Goal: Transaction & Acquisition: Book appointment/travel/reservation

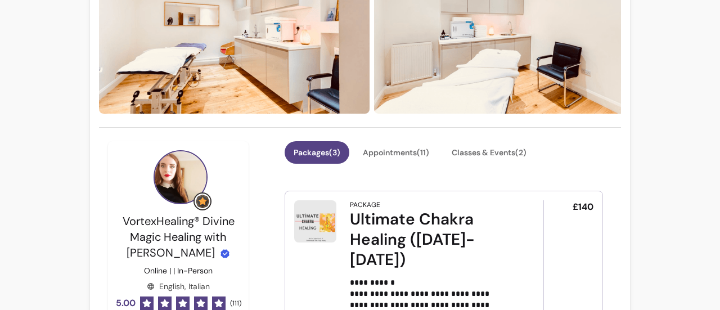
scroll to position [180, 0]
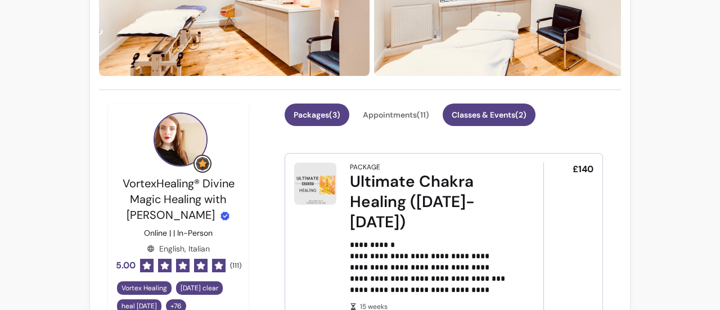
click at [498, 109] on button "Classes & Events ( 2 )" at bounding box center [489, 114] width 93 height 22
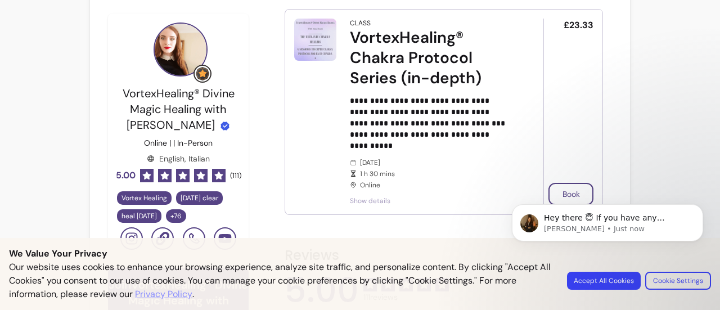
scroll to position [0, 0]
drag, startPoint x: 428, startPoint y: 144, endPoint x: 347, endPoint y: 144, distance: 81.0
click at [347, 144] on article "**********" at bounding box center [444, 112] width 318 height 206
click at [378, 199] on span "Show details" at bounding box center [431, 200] width 162 height 9
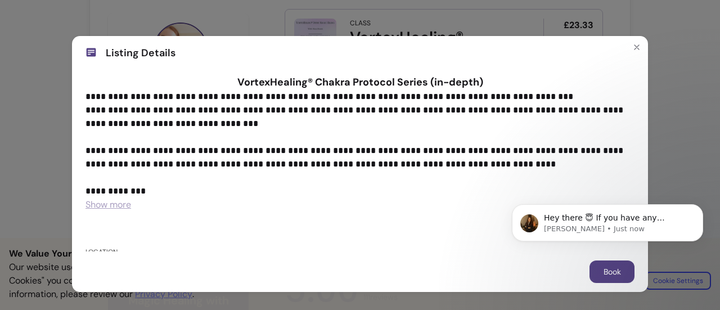
click at [111, 202] on span "Show more" at bounding box center [108, 204] width 46 height 12
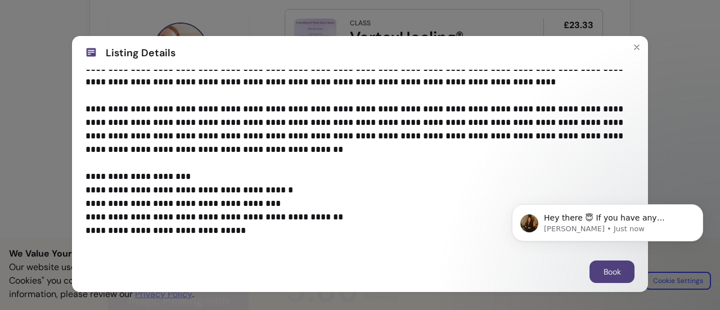
scroll to position [73, 0]
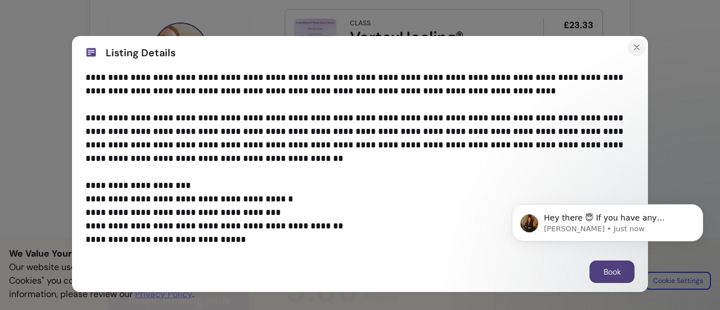
click at [634, 48] on icon "Close" at bounding box center [636, 47] width 9 height 9
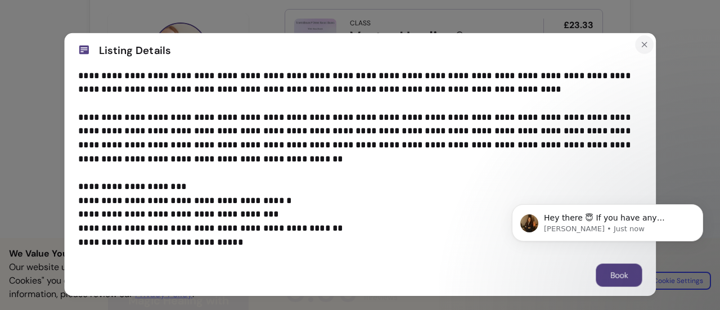
scroll to position [0, 0]
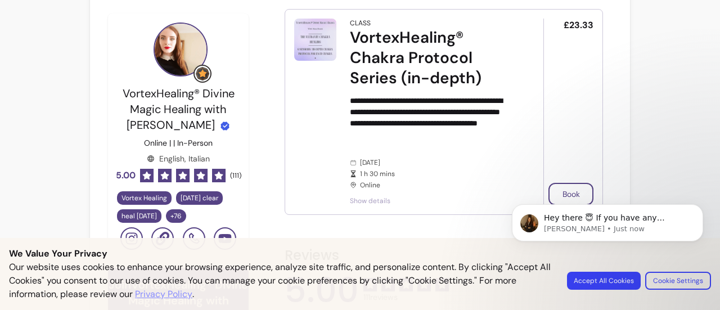
click at [566, 191] on body "Hey there 😇 If you have any question about what you can do with Fluum, I'm here…" at bounding box center [607, 242] width 216 height 115
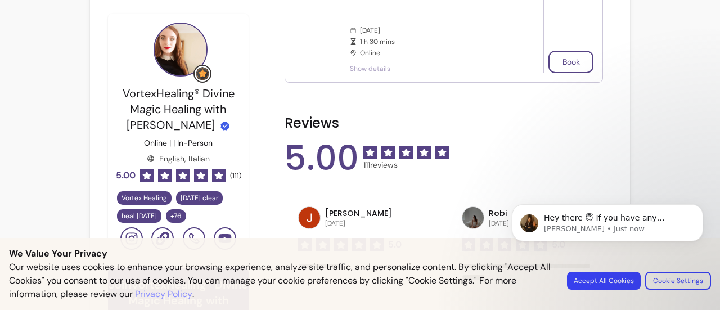
scroll to position [445, 0]
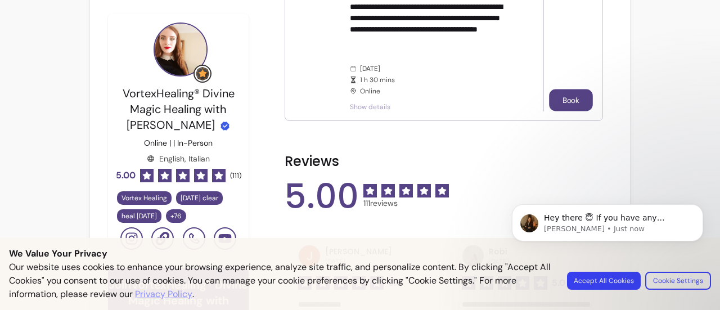
click at [555, 105] on button "Book" at bounding box center [571, 100] width 44 height 22
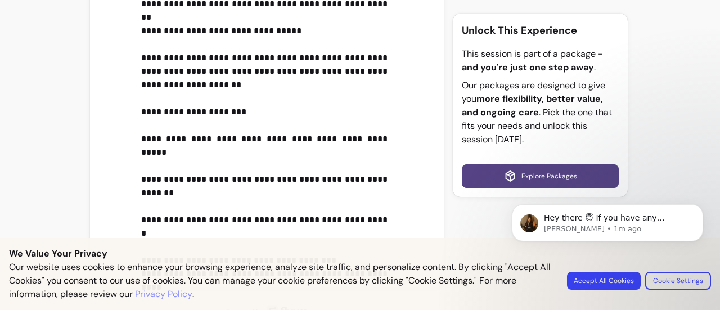
scroll to position [717, 0]
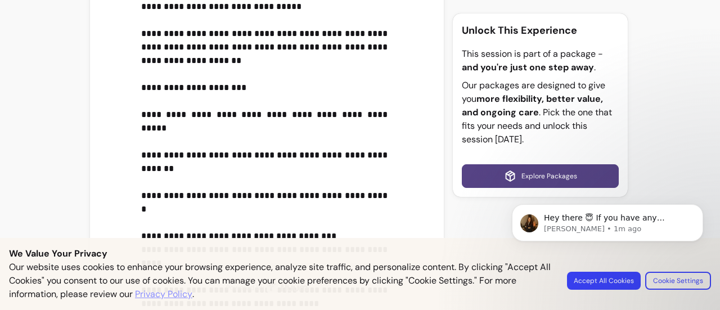
click at [614, 287] on body "Hey there 😇 If you have any question about what you can do with Fluum, I'm here…" at bounding box center [607, 242] width 216 height 115
click at [612, 282] on body "Hey there 😇 If you have any question about what you can do with Fluum, I'm here…" at bounding box center [607, 242] width 216 height 115
click at [613, 277] on body "Hey there 😇 If you have any question about what you can do with Fluum, I'm here…" at bounding box center [607, 242] width 216 height 115
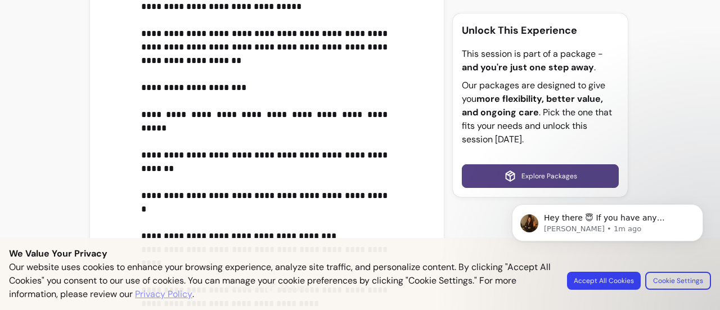
click at [599, 282] on body "Hey there 😇 If you have any question about what you can do with Fluum, I'm here…" at bounding box center [607, 242] width 216 height 115
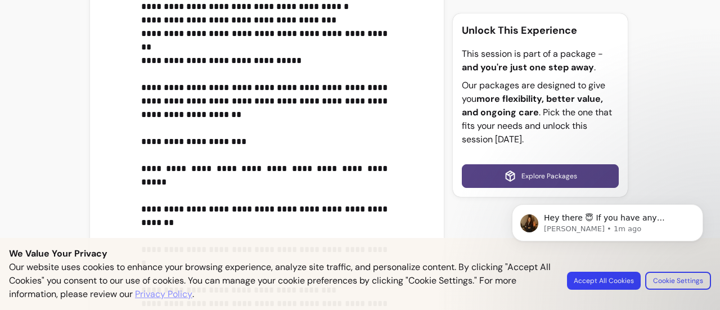
click at [619, 280] on body "Hey there 😇 If you have any question about what you can do with Fluum, I'm here…" at bounding box center [607, 242] width 216 height 115
click at [522, 171] on link "Explore Packages" at bounding box center [540, 176] width 157 height 24
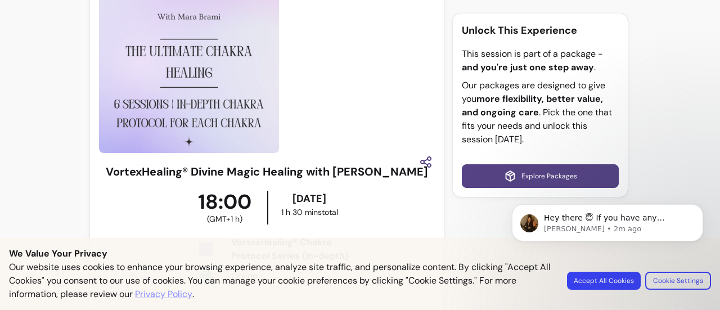
scroll to position [0, 0]
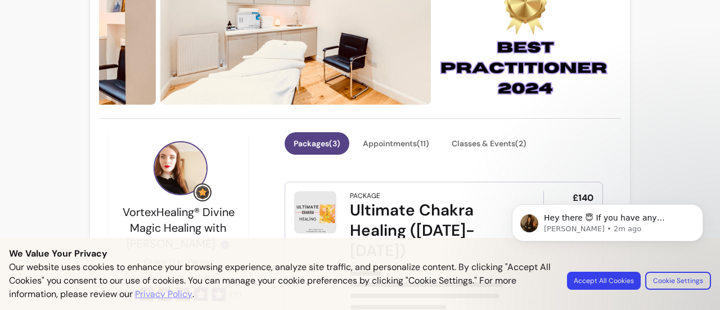
scroll to position [159, 0]
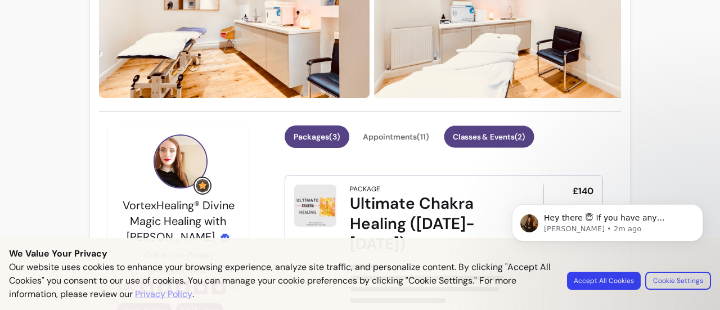
click at [493, 139] on button "Classes & Events ( 2 )" at bounding box center [489, 137] width 90 height 22
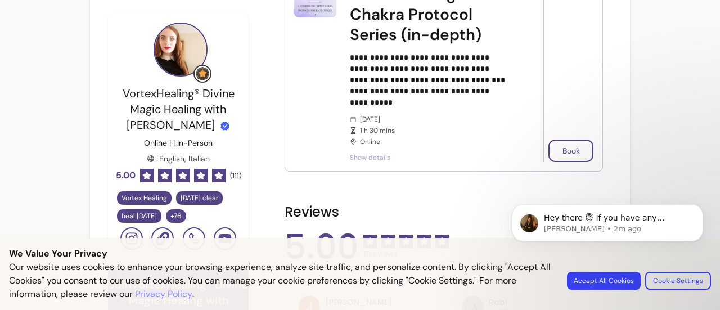
scroll to position [406, 0]
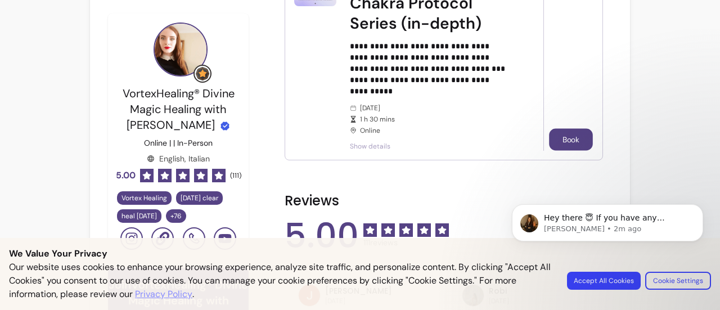
click at [563, 136] on button "Book" at bounding box center [571, 140] width 44 height 22
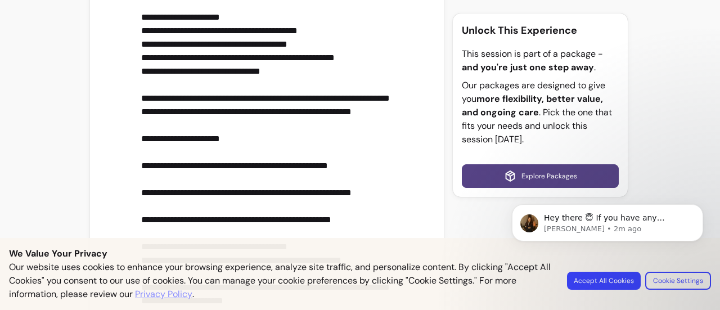
scroll to position [717, 0]
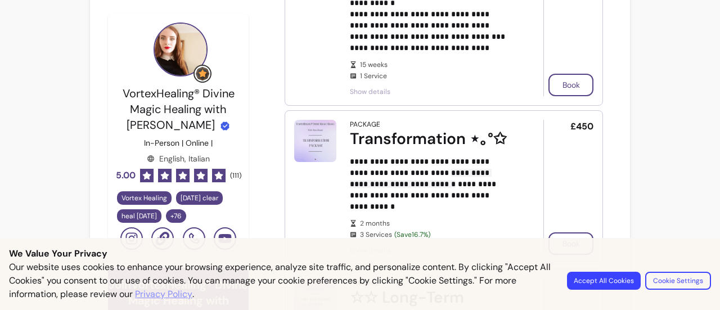
scroll to position [199, 0]
